Goal: Use online tool/utility: Utilize a website feature to perform a specific function

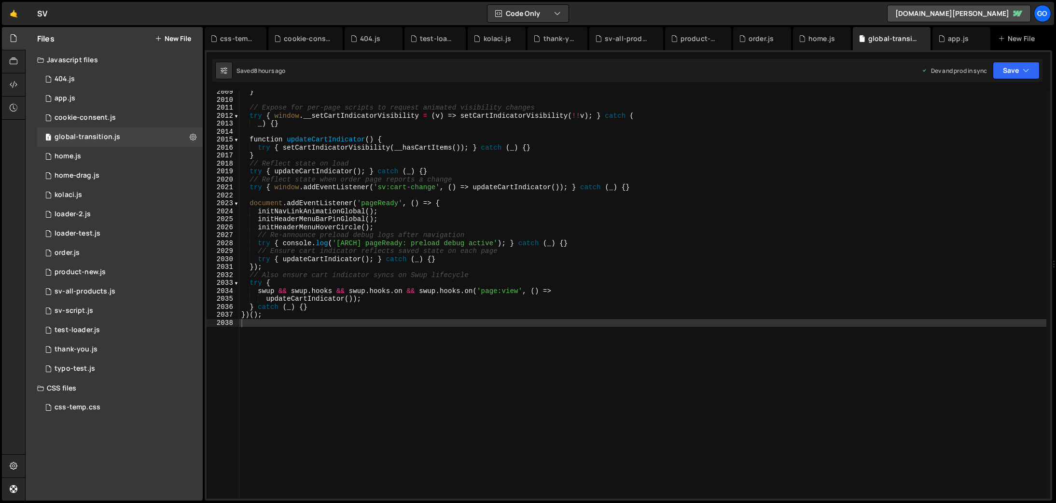
scroll to position [15400, 0]
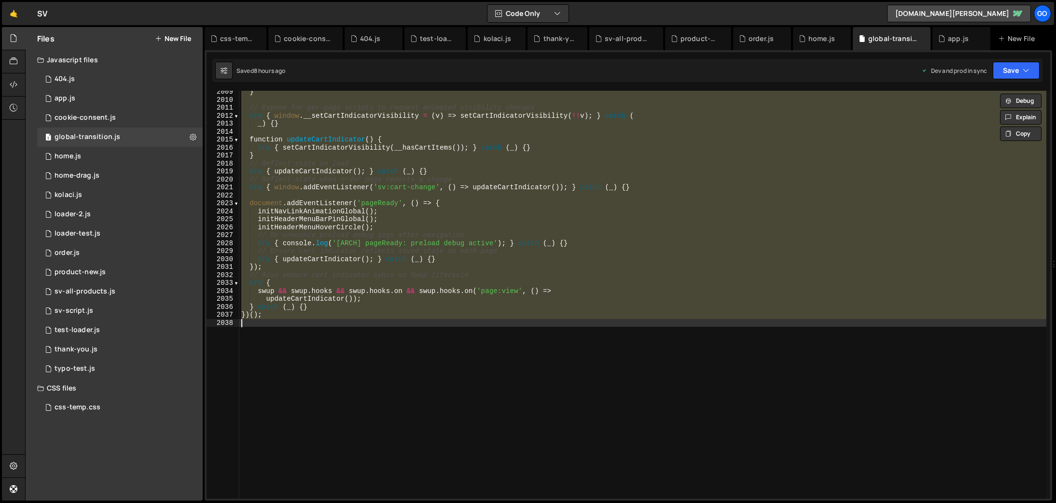
click at [577, 210] on div "} // Expose for per-page scripts to request animated visibility changes try { w…" at bounding box center [642, 295] width 807 height 408
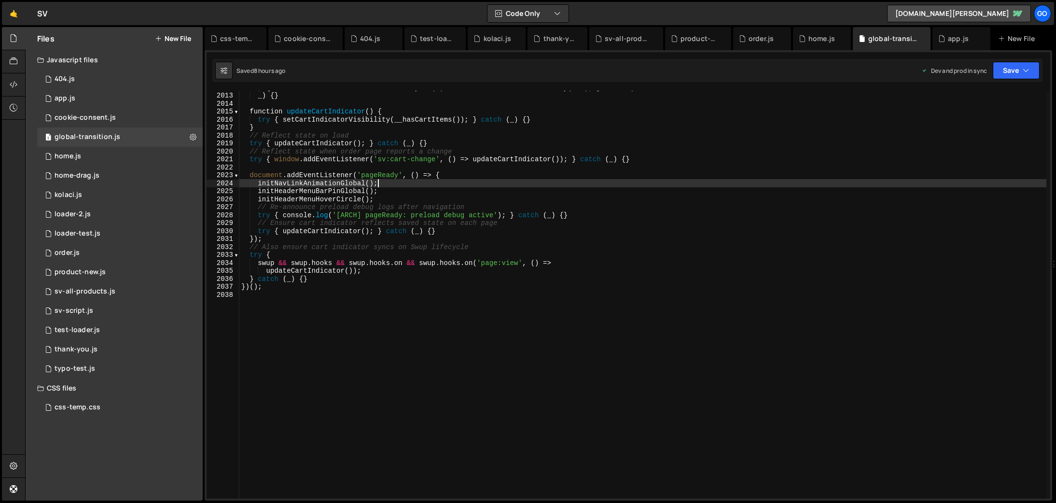
click at [448, 200] on div "try { window . __setCartIndicatorVisibility = ( v ) => setCartIndicatorVisibili…" at bounding box center [642, 295] width 807 height 424
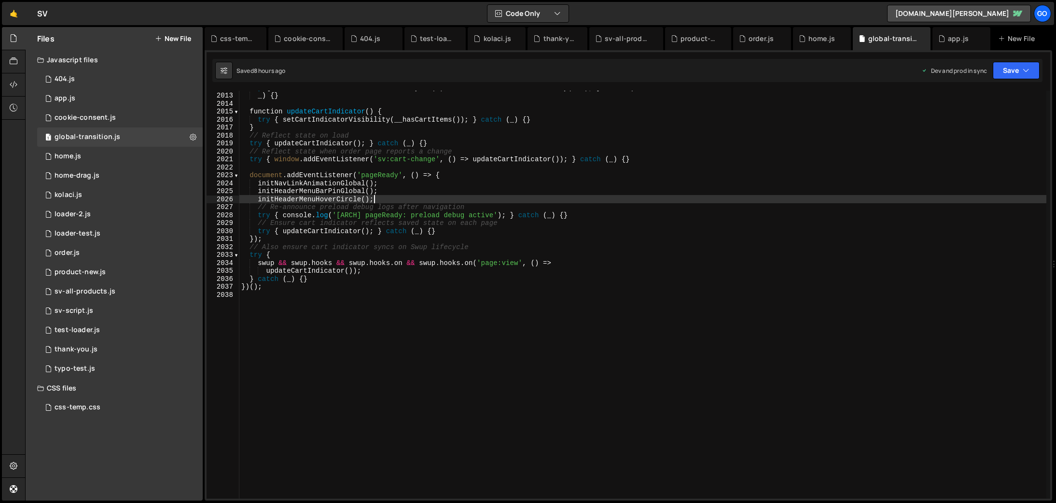
type textarea "})();"
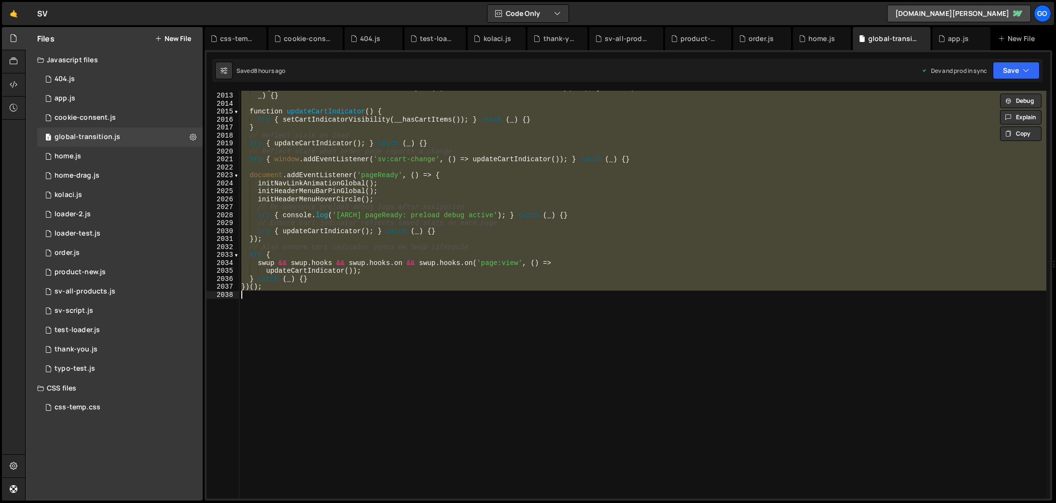
paste textarea
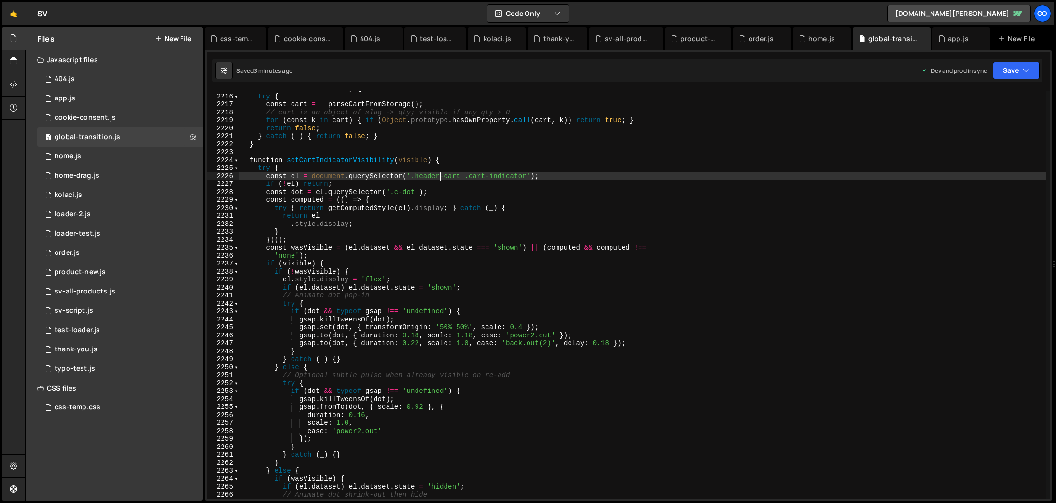
click at [441, 178] on div "function __hasCartItems ( ) { try { const cart = __parseCartFromStorage ( ) ; /…" at bounding box center [642, 296] width 807 height 424
type textarea "const el = document.querySelector('.header-cart .cart-indicator');"
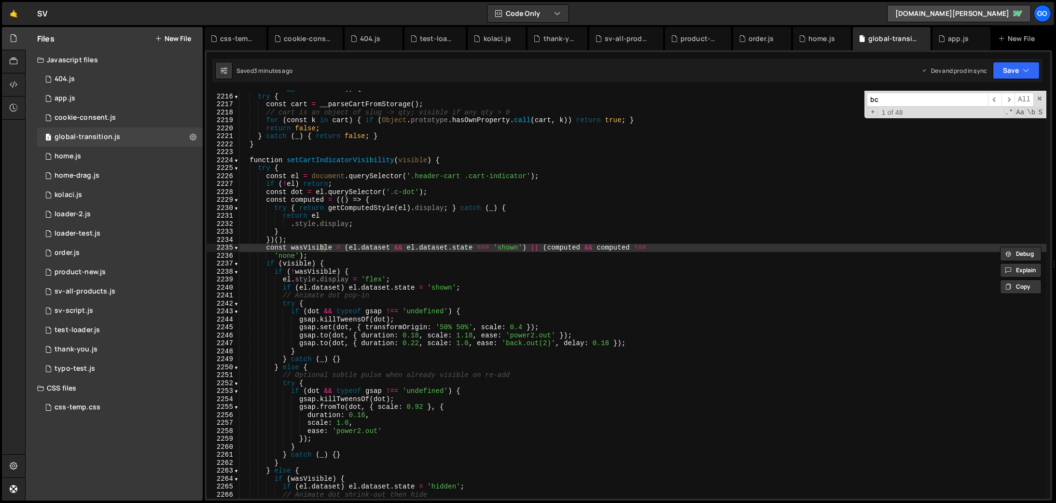
scroll to position [11098, 0]
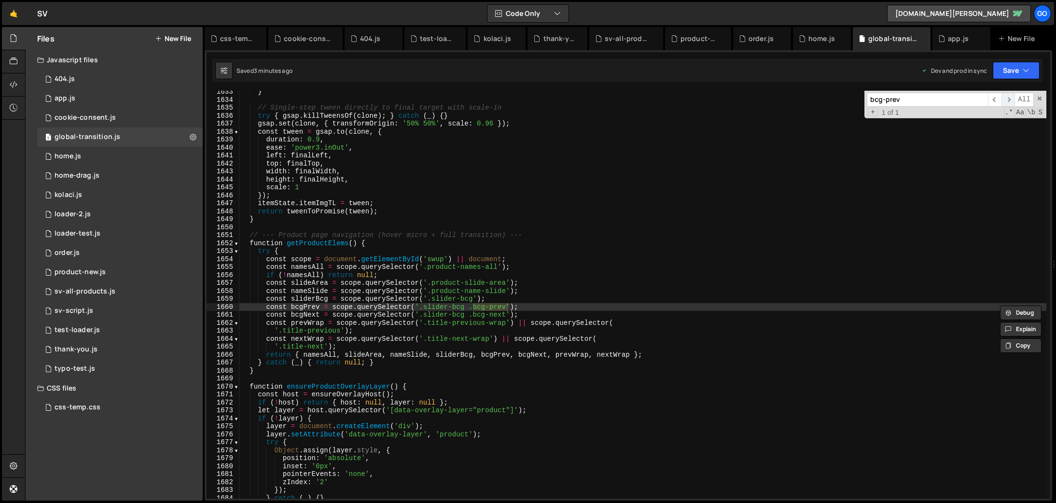
type input "bcg-prev"
click at [1008, 96] on span "​" at bounding box center [1008, 100] width 14 height 14
click at [1008, 97] on span "​" at bounding box center [1008, 100] width 14 height 14
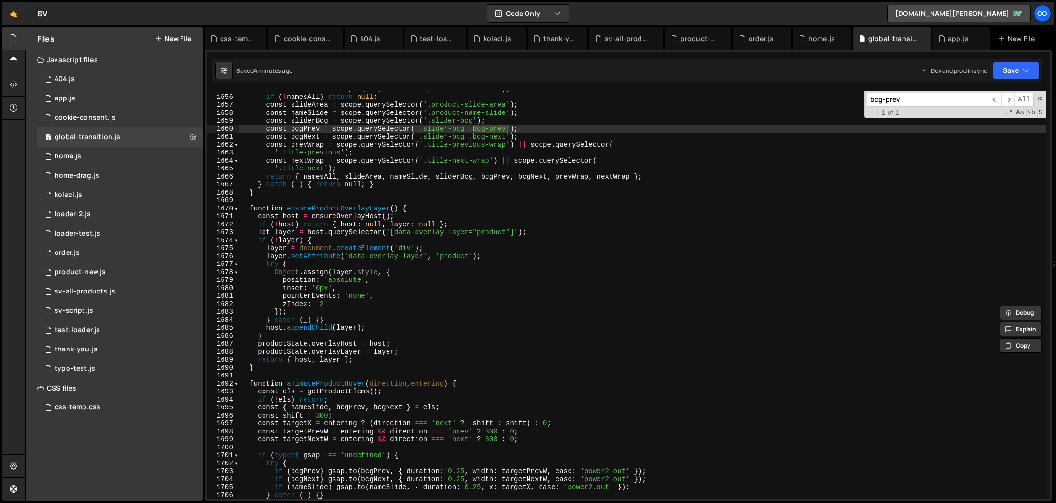
scroll to position [11277, 0]
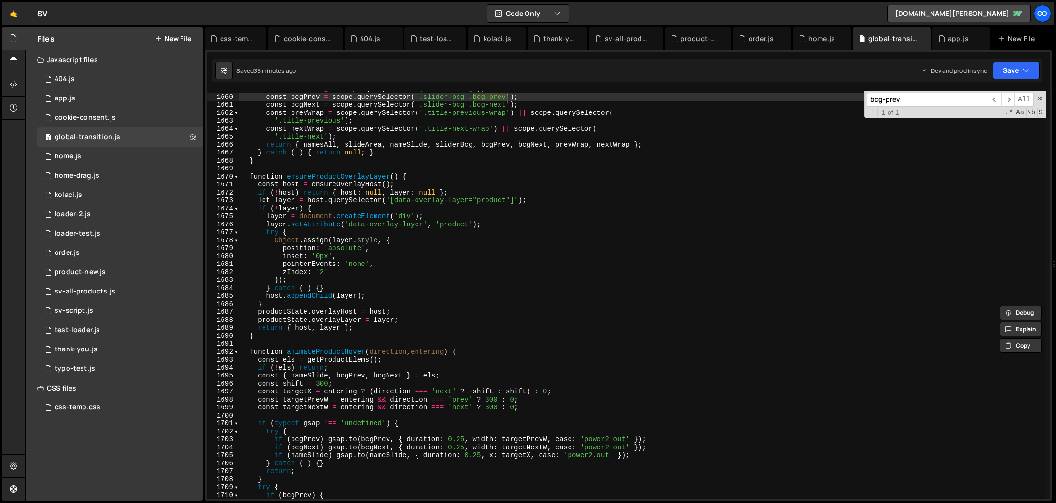
click at [446, 233] on div "const sliderBcg = scope . querySelector ( '.slider-bcg' ) ; const bcgPrev = sco…" at bounding box center [642, 297] width 807 height 424
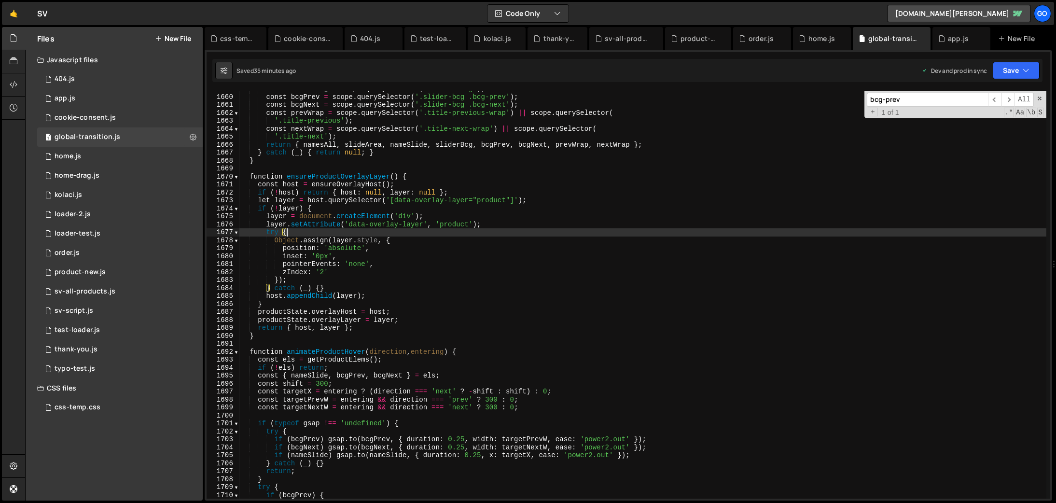
type textarea "})();"
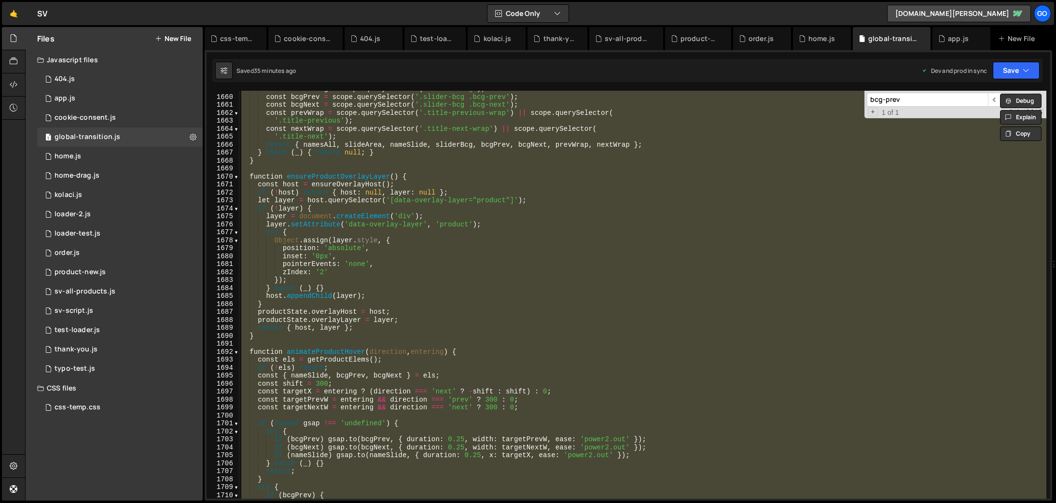
paste textarea
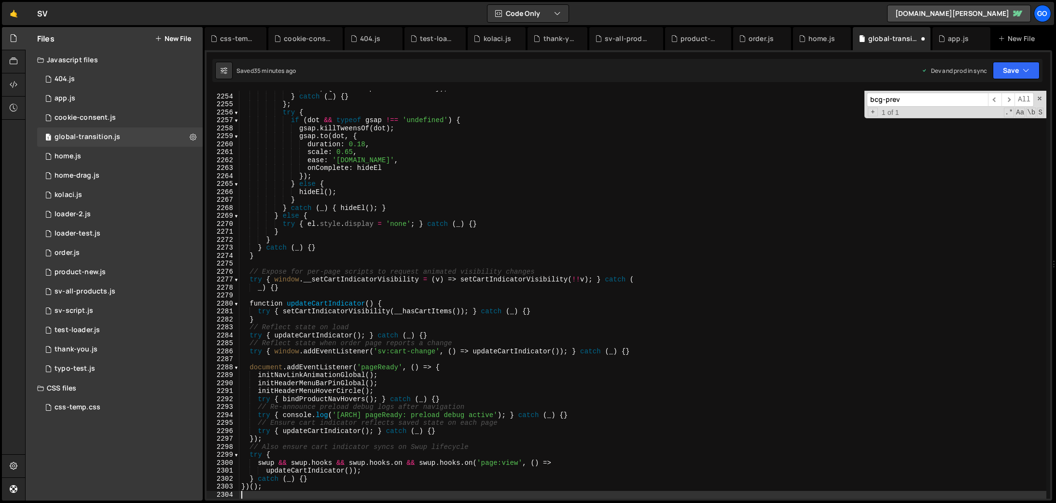
scroll to position [15400, 0]
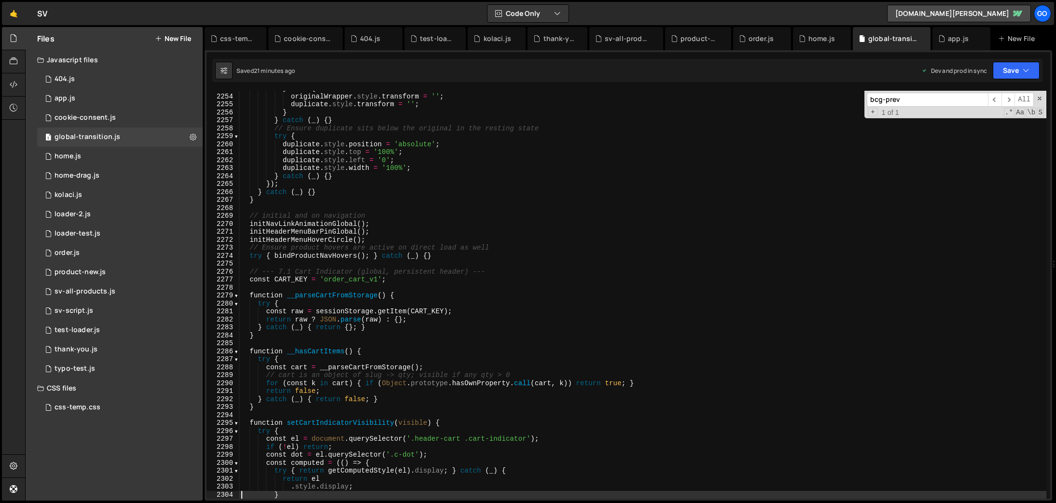
click at [626, 229] on div "} else { originalWrapper . style . transform = '' ; duplicate . style . transfo…" at bounding box center [642, 296] width 807 height 424
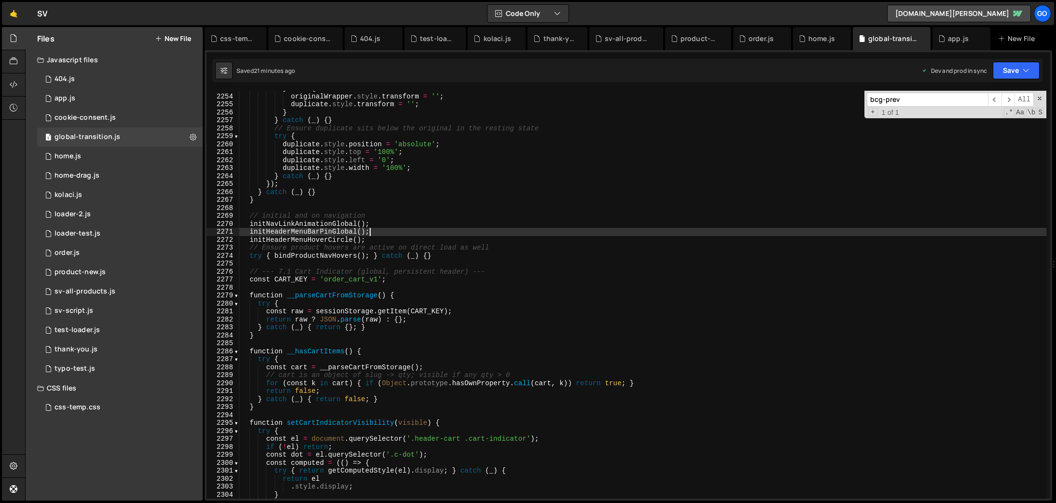
type textarea "})();"
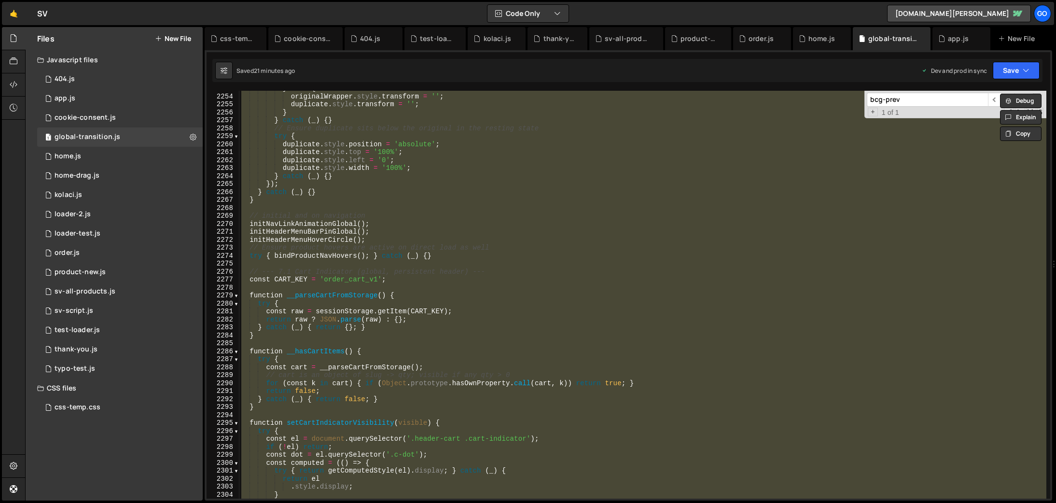
paste textarea
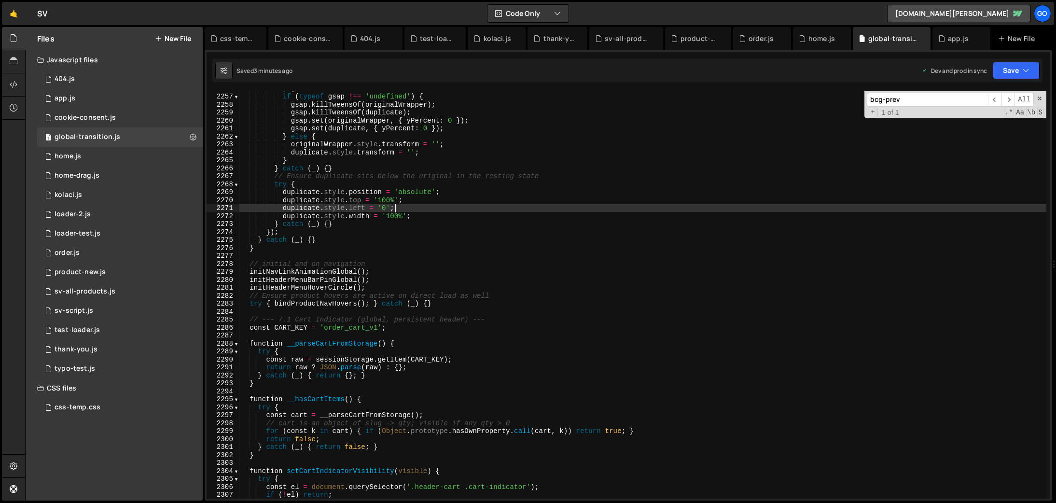
click at [480, 207] on div "try { if ( typeof gsap !== 'undefined' ) { gsap . killTweensOf ( originalWrappe…" at bounding box center [642, 296] width 807 height 424
type textarea "})();"
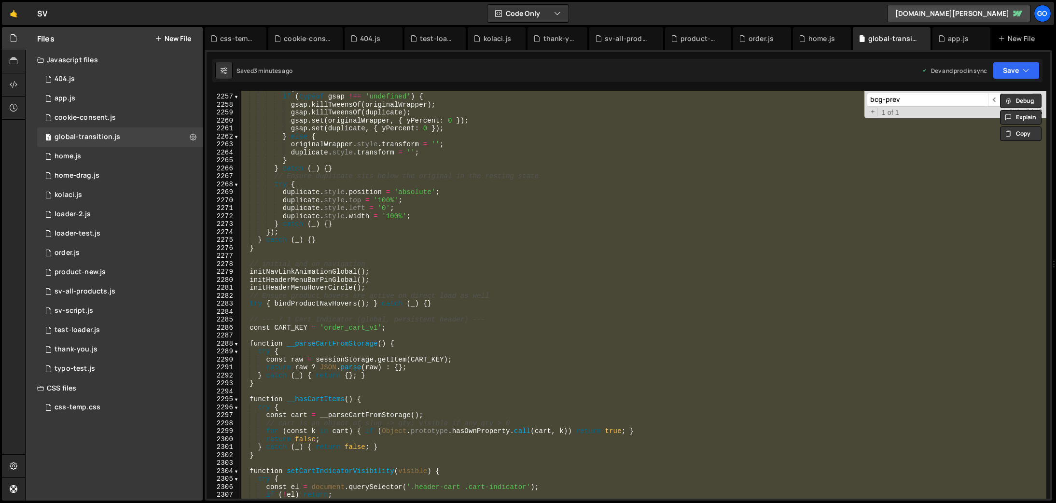
paste textarea
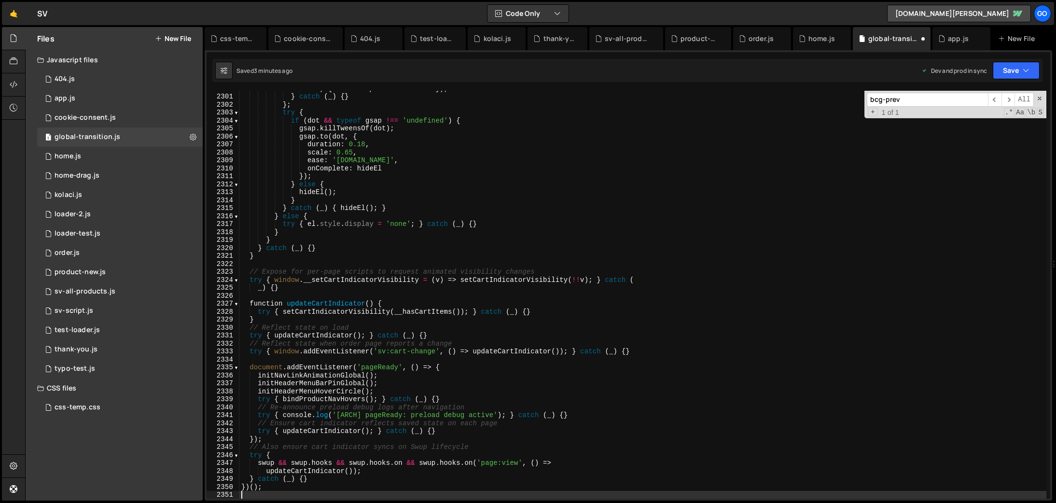
type textarea "duplicate.style.width = '100%';"
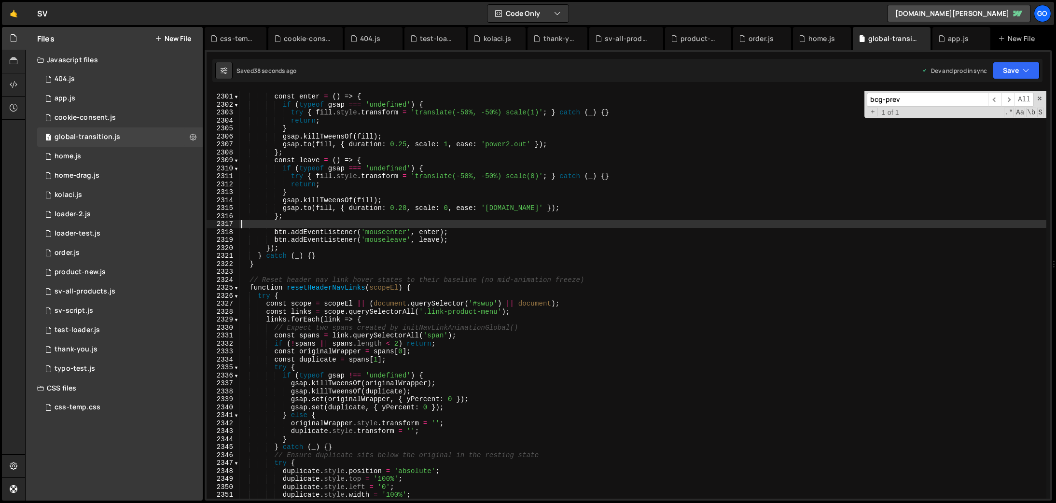
click at [476, 223] on div "const enter = ( ) => { if ( typeof gsap === 'undefined' ) { try { fill . style …" at bounding box center [642, 296] width 807 height 424
type textarea "})();"
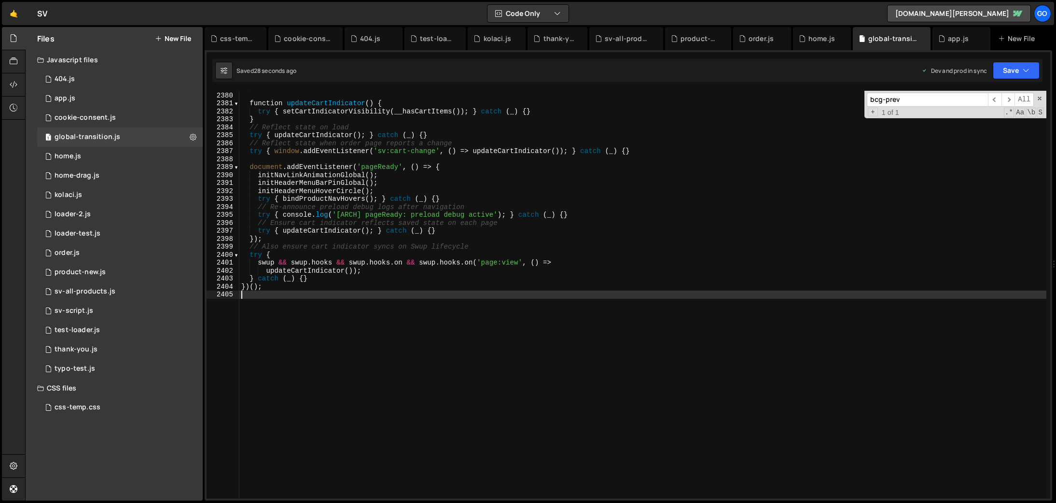
click at [427, 183] on div "_ ) { } function updateCartIndicator ( ) { try { setCartIndicatorVisibility ( _…" at bounding box center [642, 295] width 807 height 424
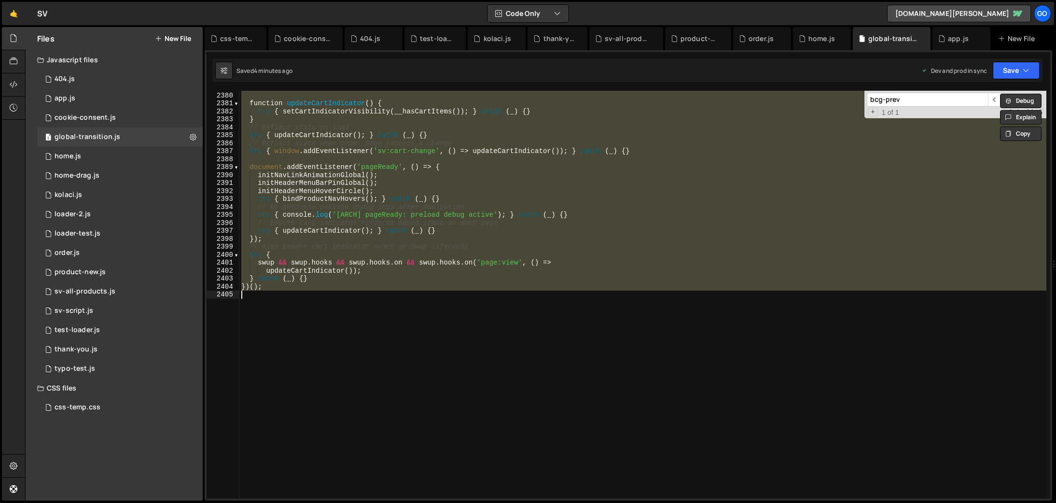
click at [411, 196] on div "_ ) { } function updateCartIndicator ( ) { try { setCartIndicatorVisibility ( _…" at bounding box center [642, 295] width 807 height 408
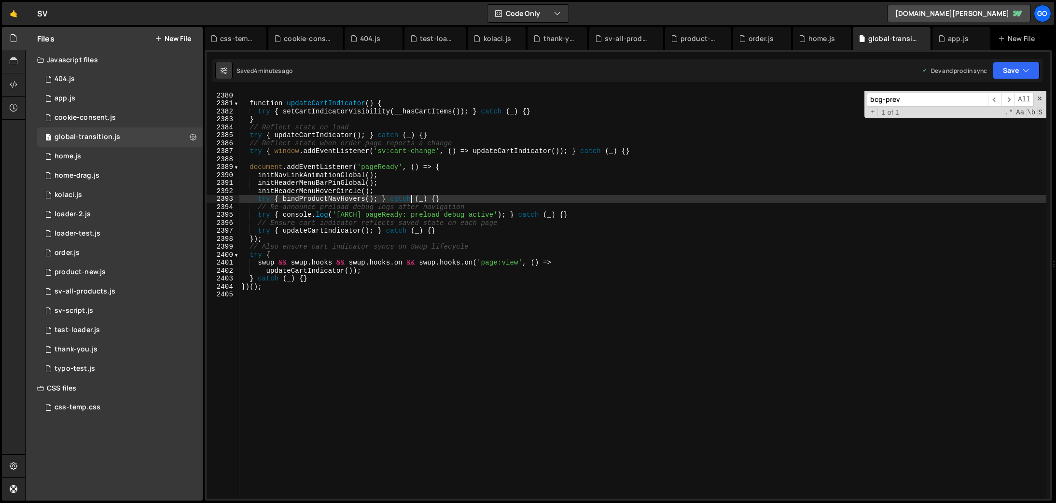
type textarea "})();"
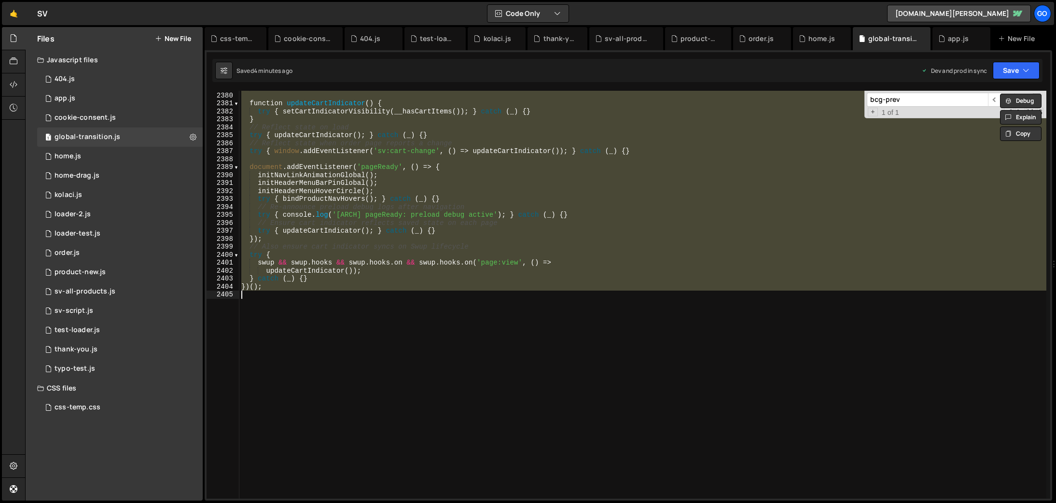
paste textarea
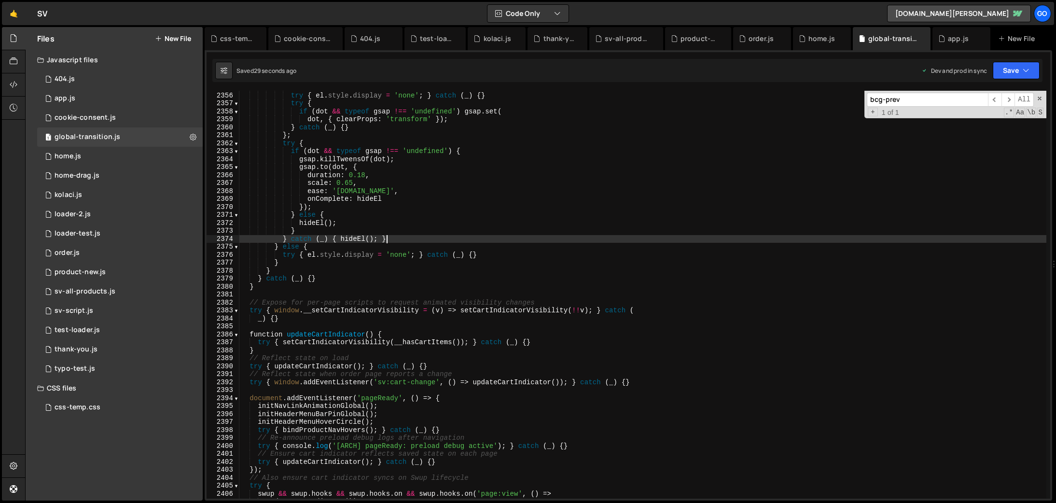
click at [511, 240] on div "hid = true ; try { el . style . display = 'none' ; } catch ( _ ) { } try { if (…" at bounding box center [642, 295] width 807 height 424
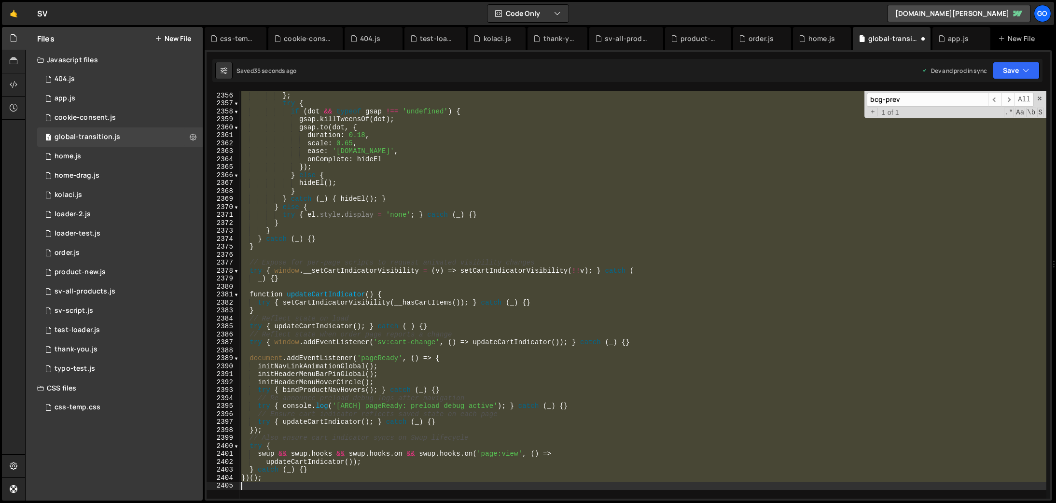
click at [481, 240] on div "} catch ( _ ) { } } ; try { if ( dot && typeof gsap !== 'undefined' ) { gsap . …" at bounding box center [642, 295] width 807 height 408
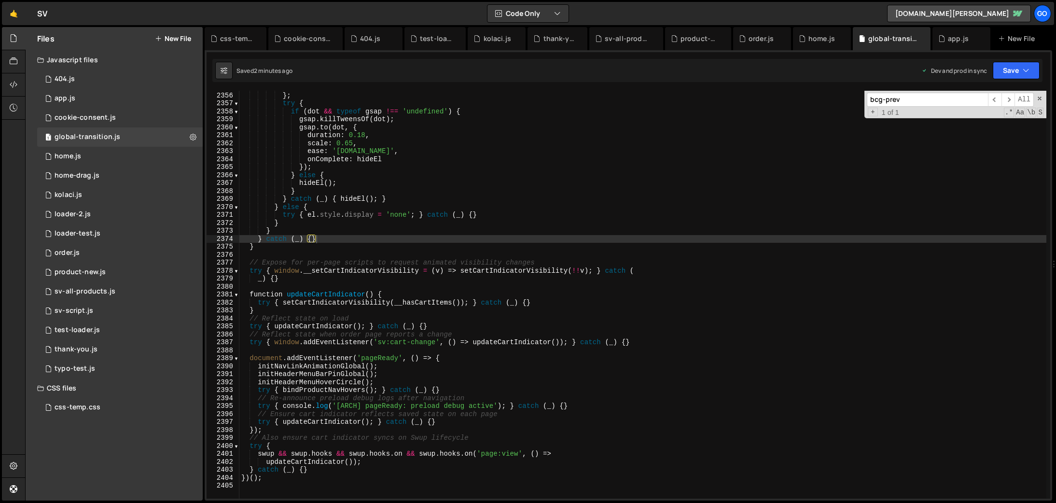
click at [629, 318] on div "} catch ( _ ) { } } ; try { if ( dot && typeof gsap !== 'undefined' ) { gsap . …" at bounding box center [642, 295] width 807 height 424
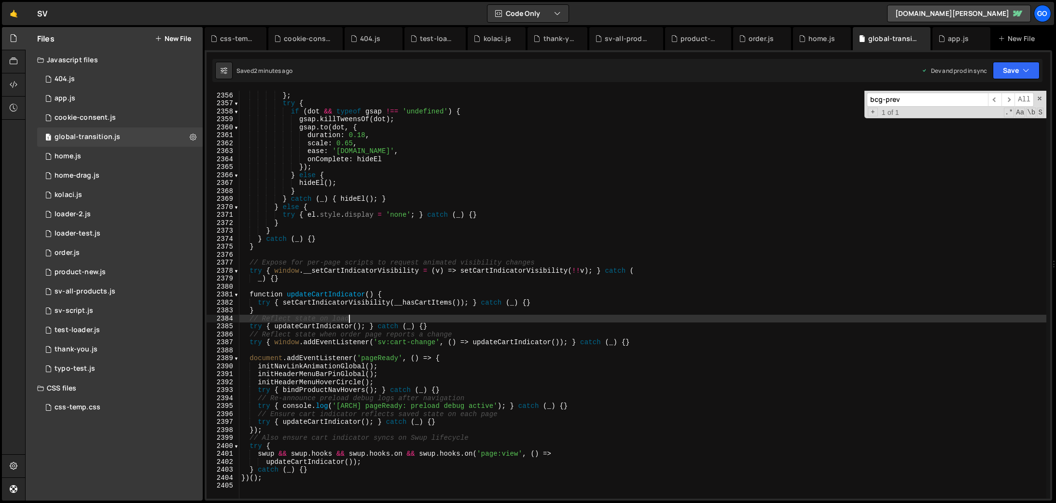
type textarea "})();"
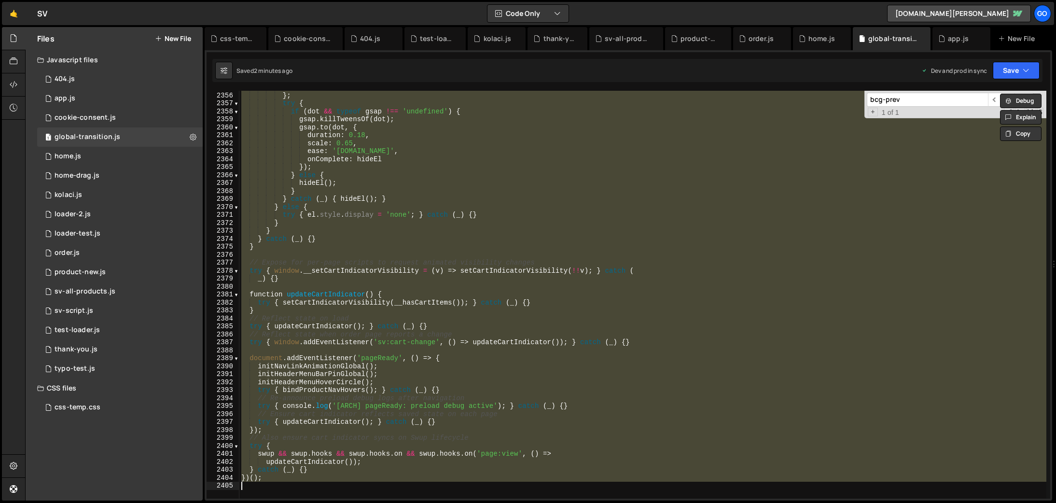
paste textarea
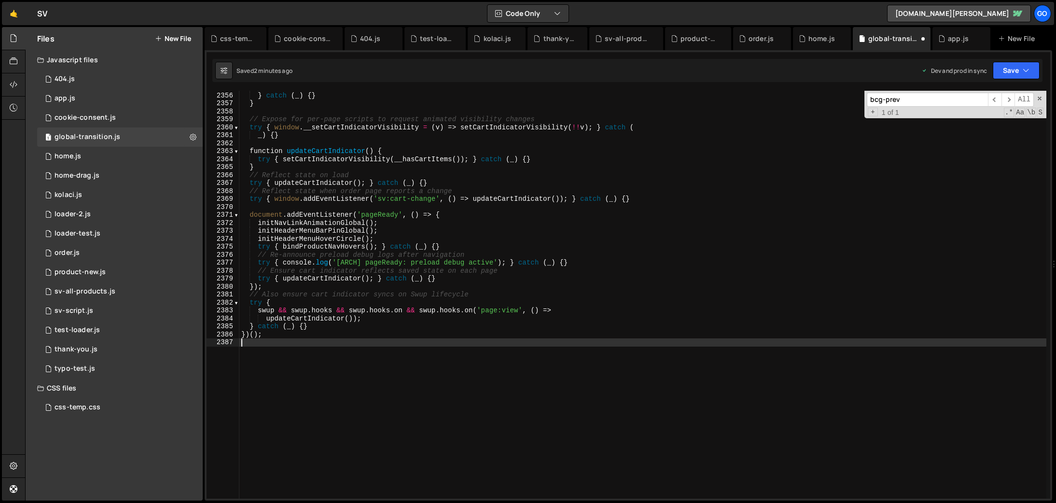
type textarea "}"
